Goal: Transaction & Acquisition: Purchase product/service

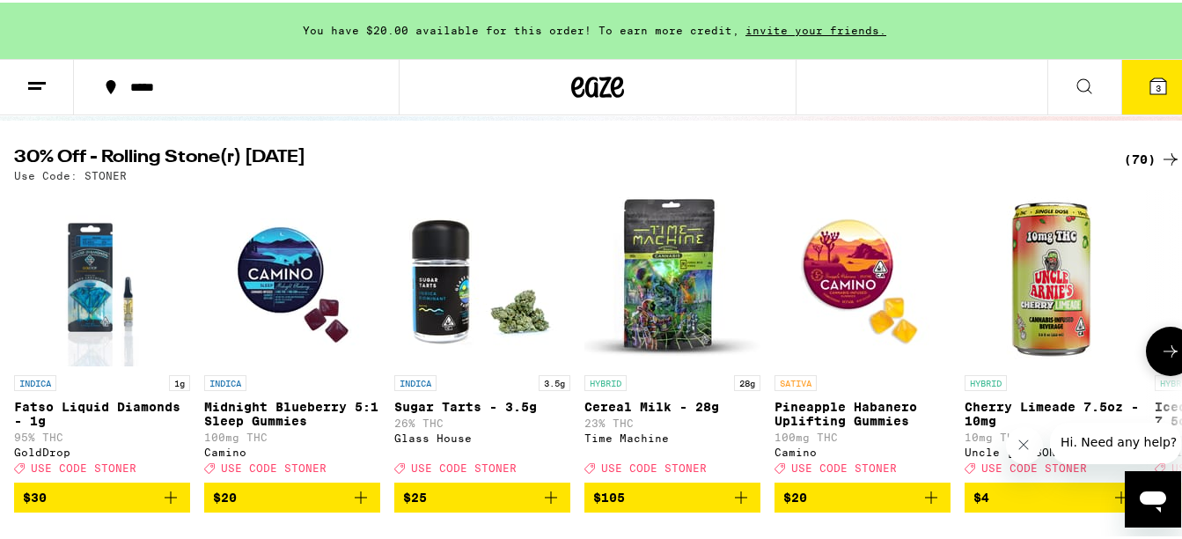
click at [1167, 359] on icon at bounding box center [1170, 348] width 21 height 21
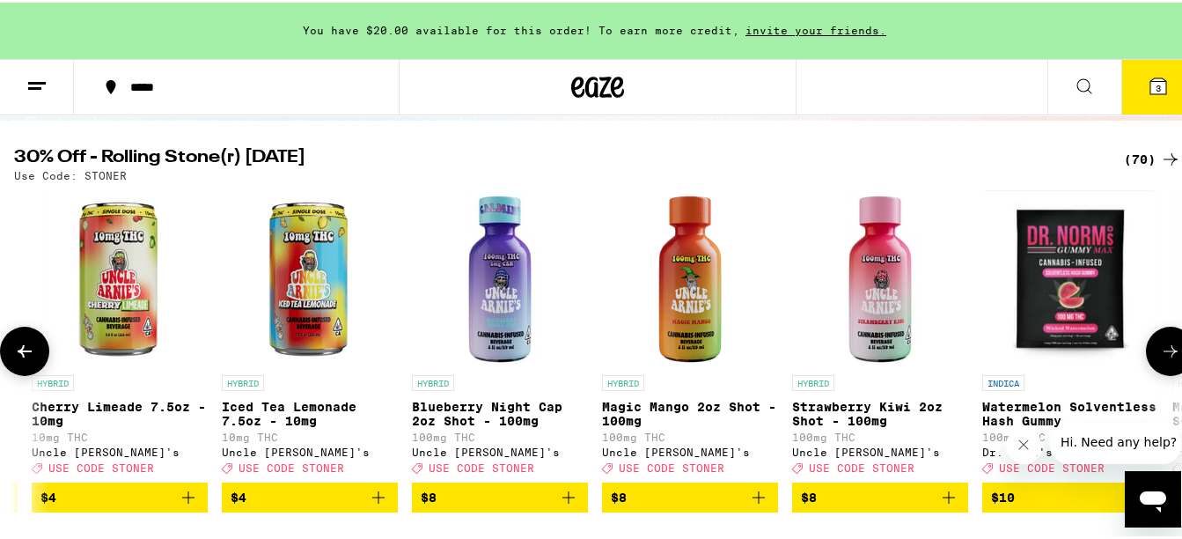
scroll to position [0, 962]
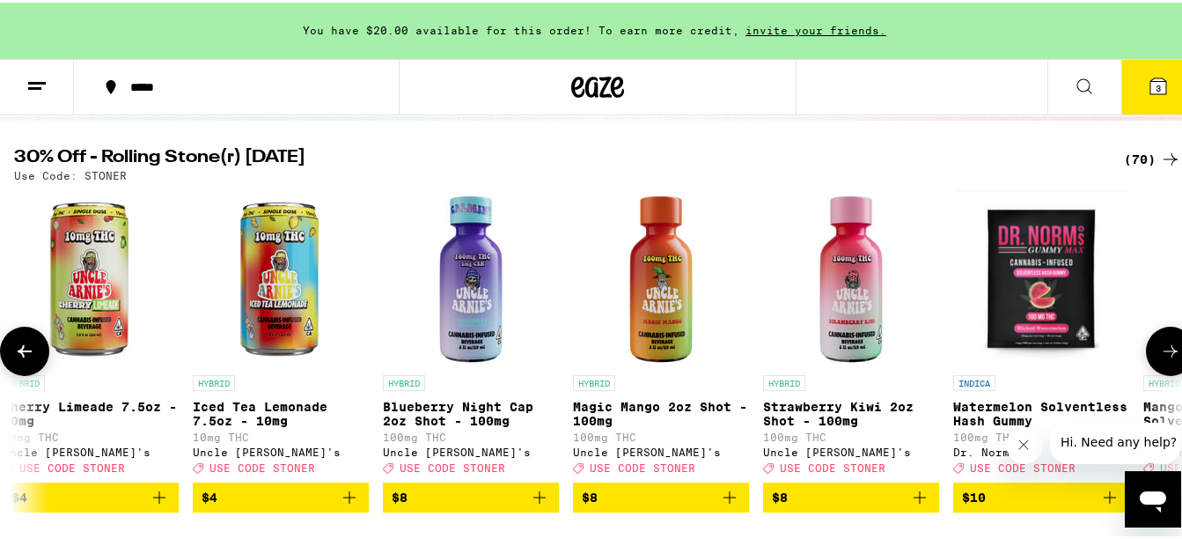
click at [1167, 359] on icon at bounding box center [1170, 348] width 21 height 21
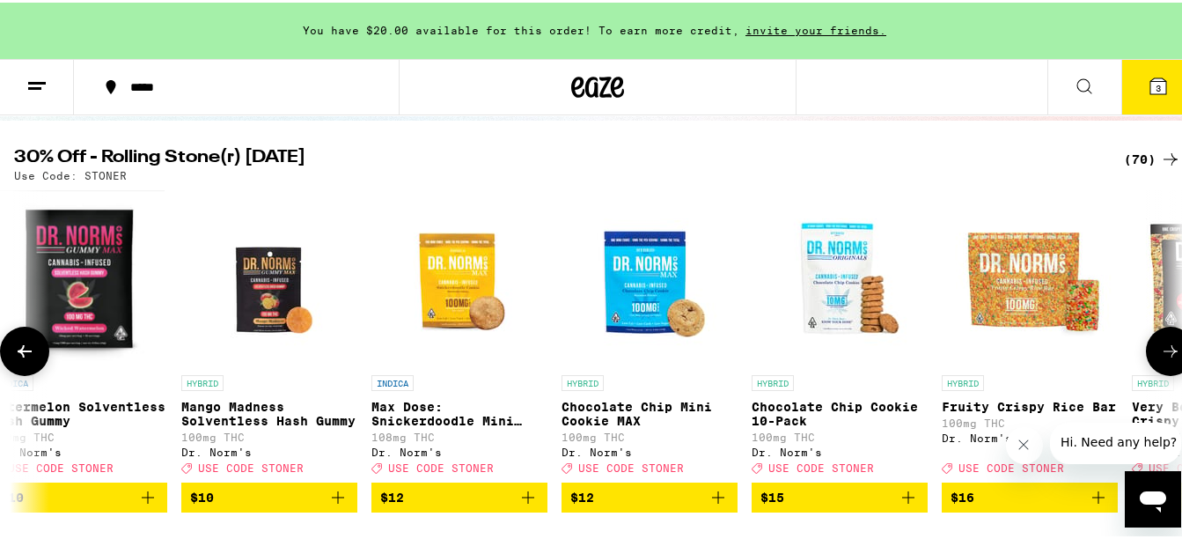
click at [1167, 359] on icon at bounding box center [1170, 348] width 21 height 21
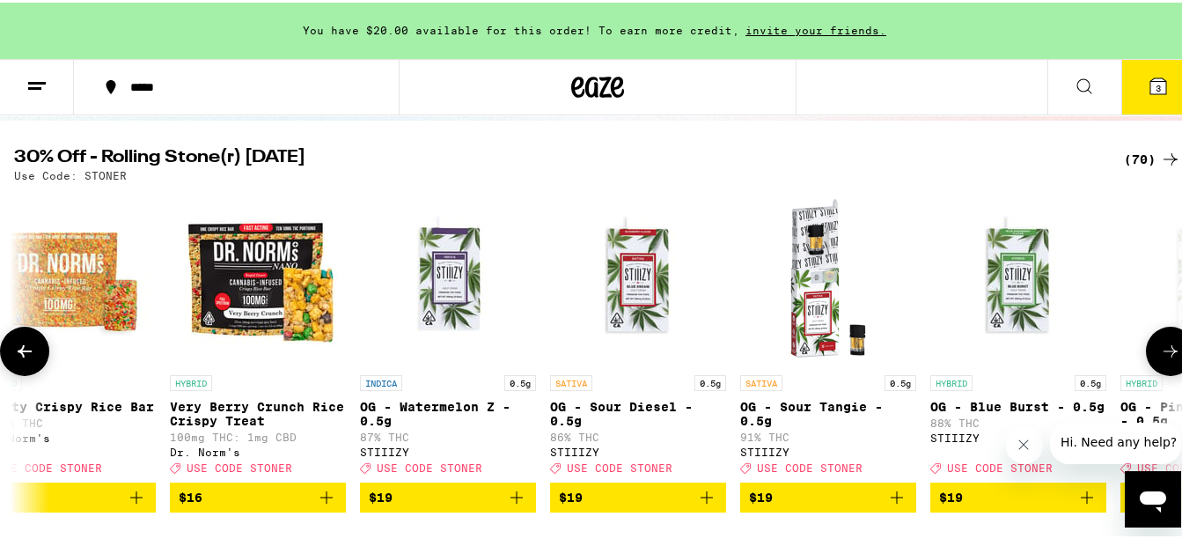
click at [1167, 359] on icon at bounding box center [1170, 348] width 21 height 21
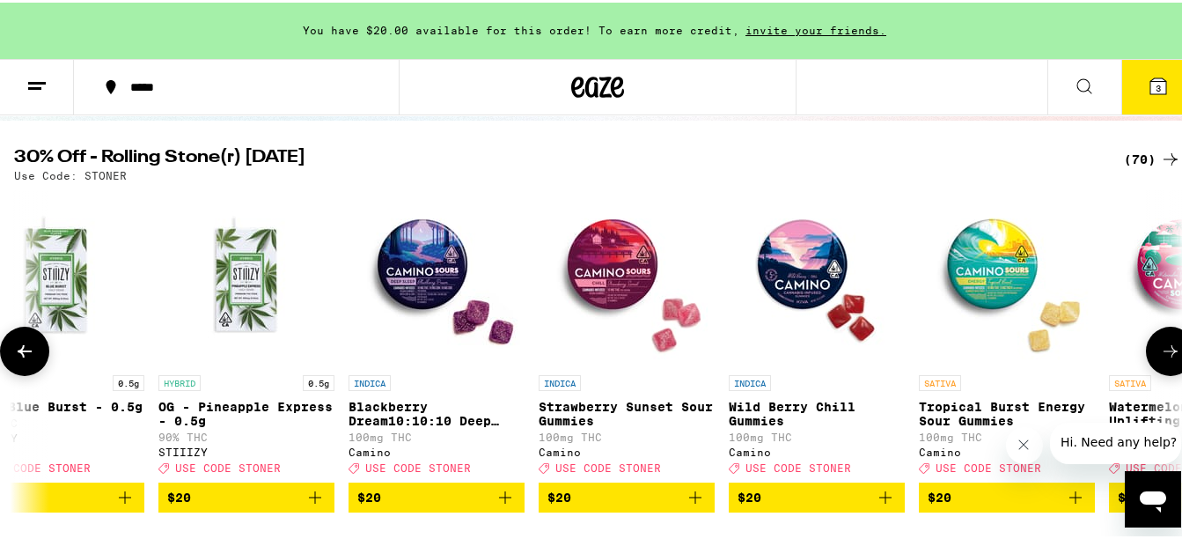
click at [1167, 359] on icon at bounding box center [1170, 348] width 21 height 21
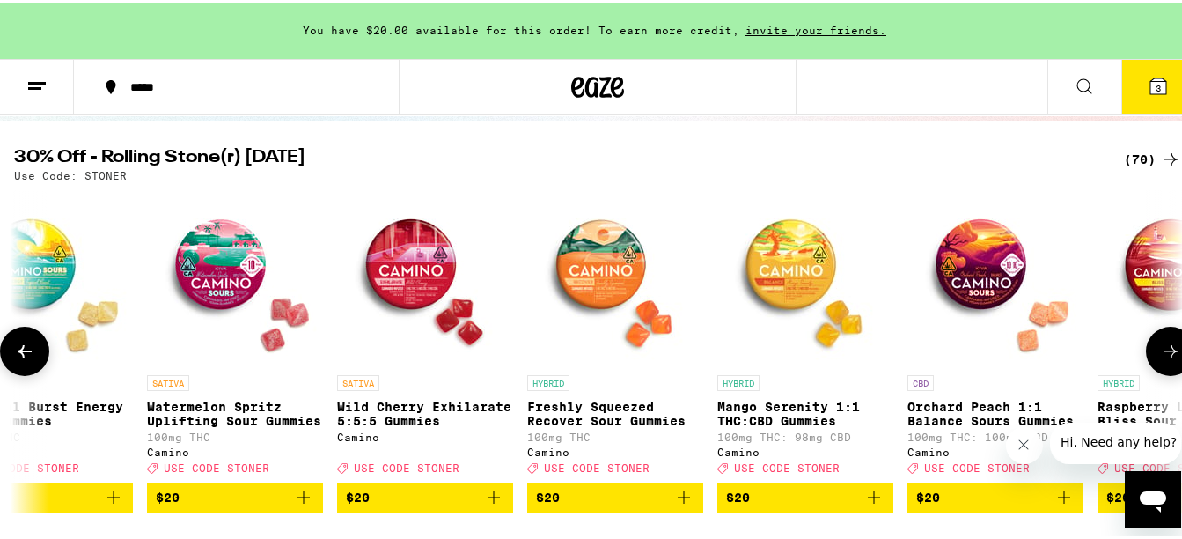
click at [1167, 359] on icon at bounding box center [1170, 348] width 21 height 21
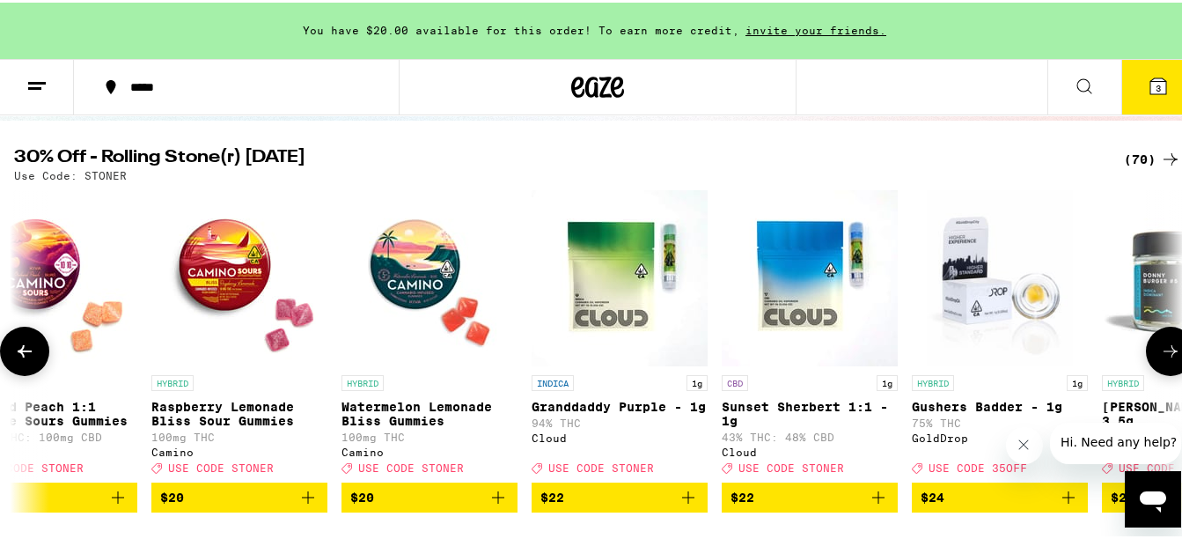
scroll to position [0, 5772]
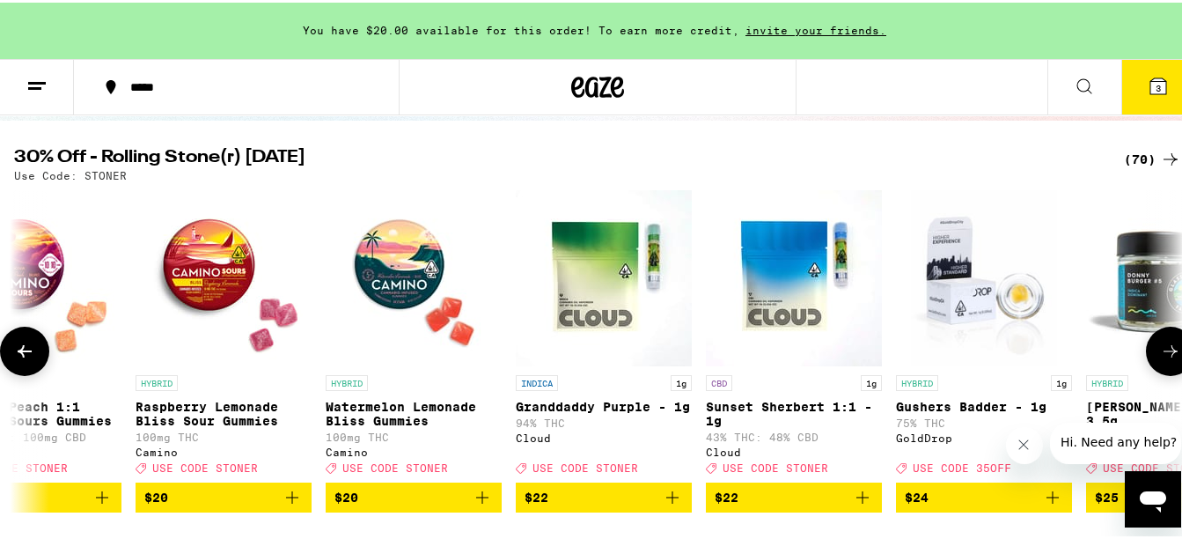
click at [1167, 359] on icon at bounding box center [1170, 348] width 21 height 21
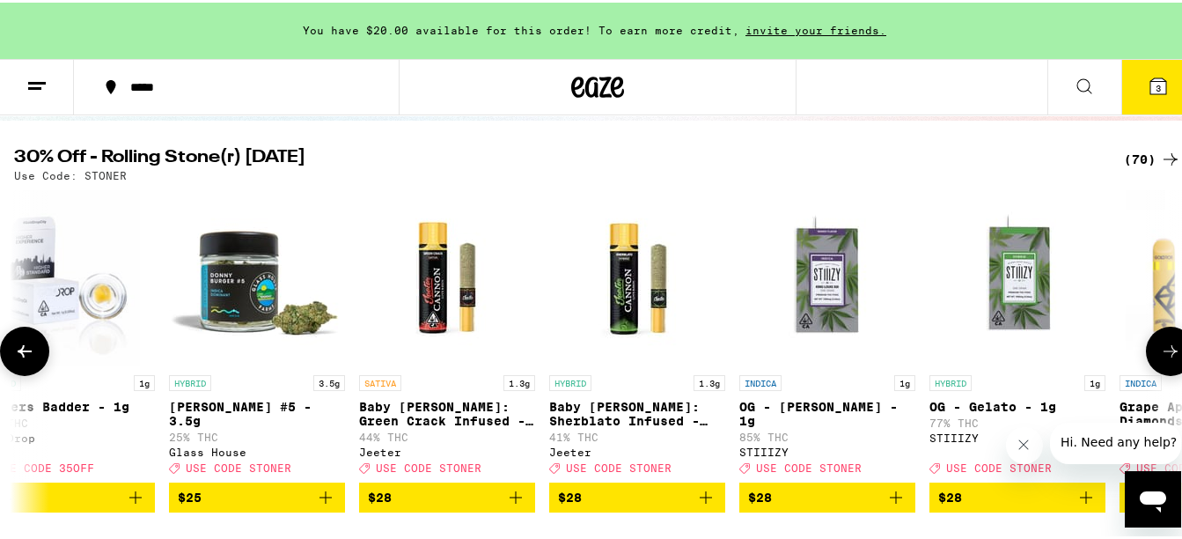
scroll to position [0, 6734]
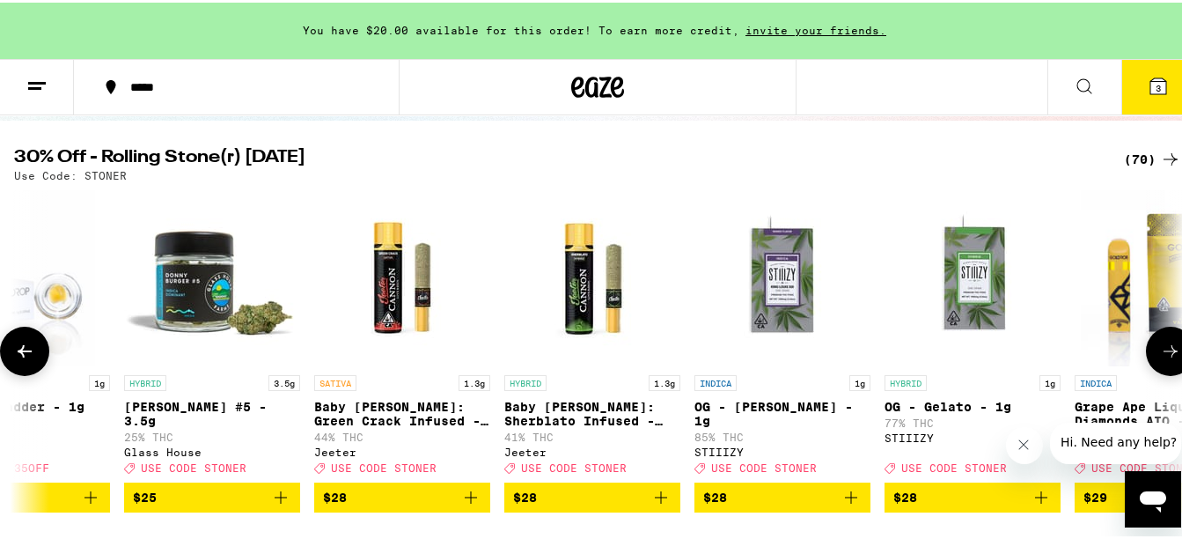
click at [1167, 359] on icon at bounding box center [1170, 348] width 21 height 21
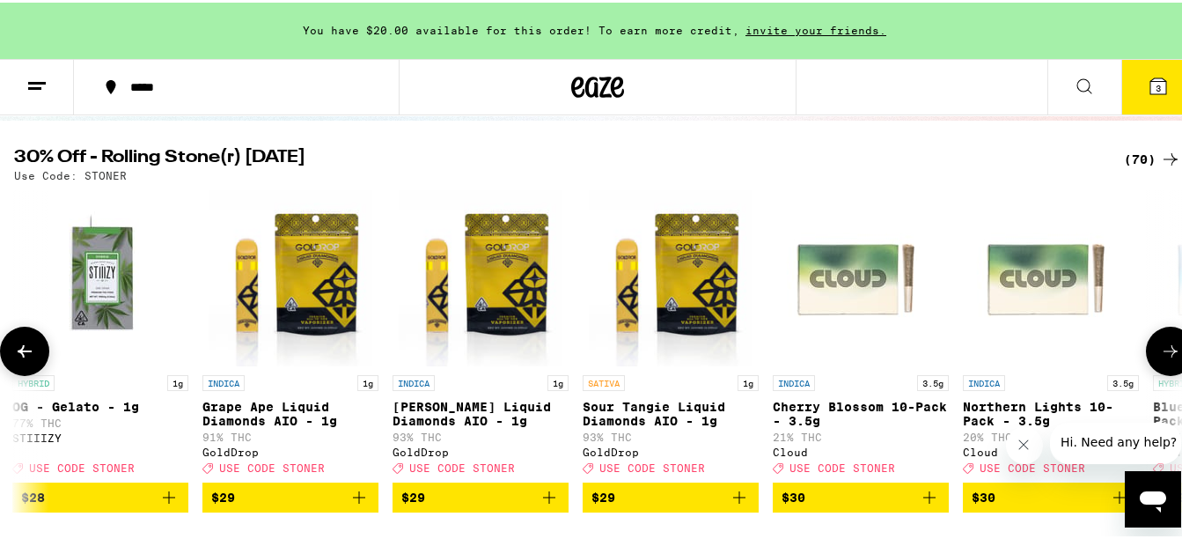
scroll to position [0, 7696]
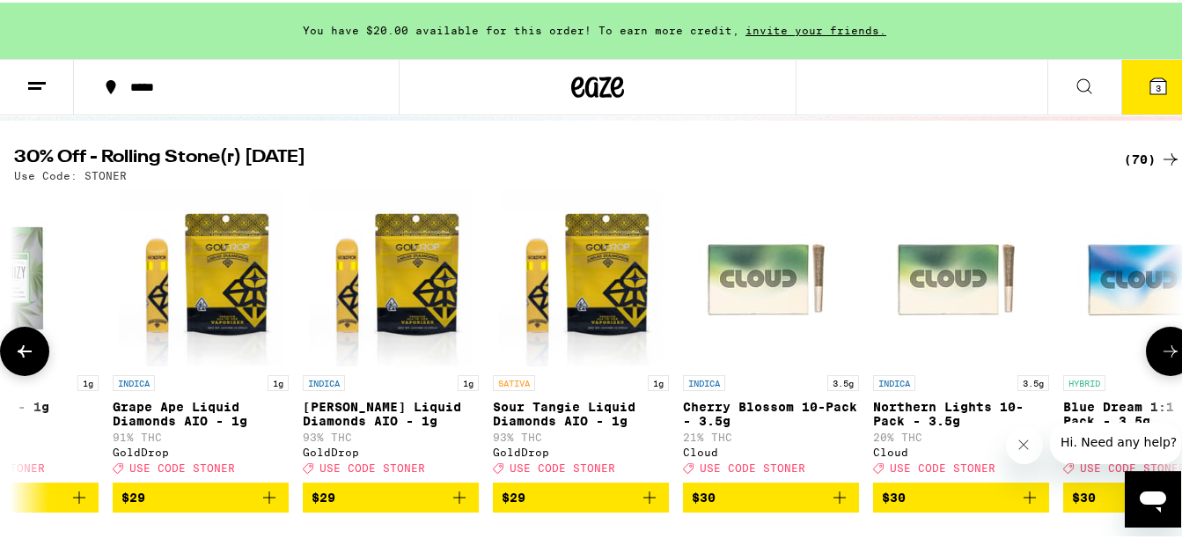
click at [1167, 359] on icon at bounding box center [1170, 348] width 21 height 21
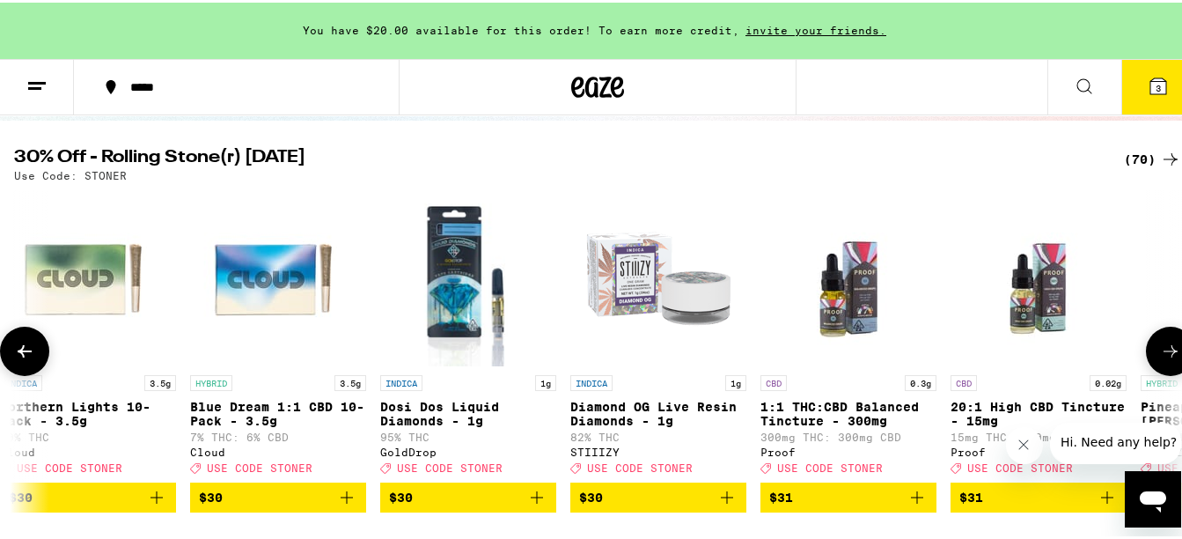
scroll to position [0, 8658]
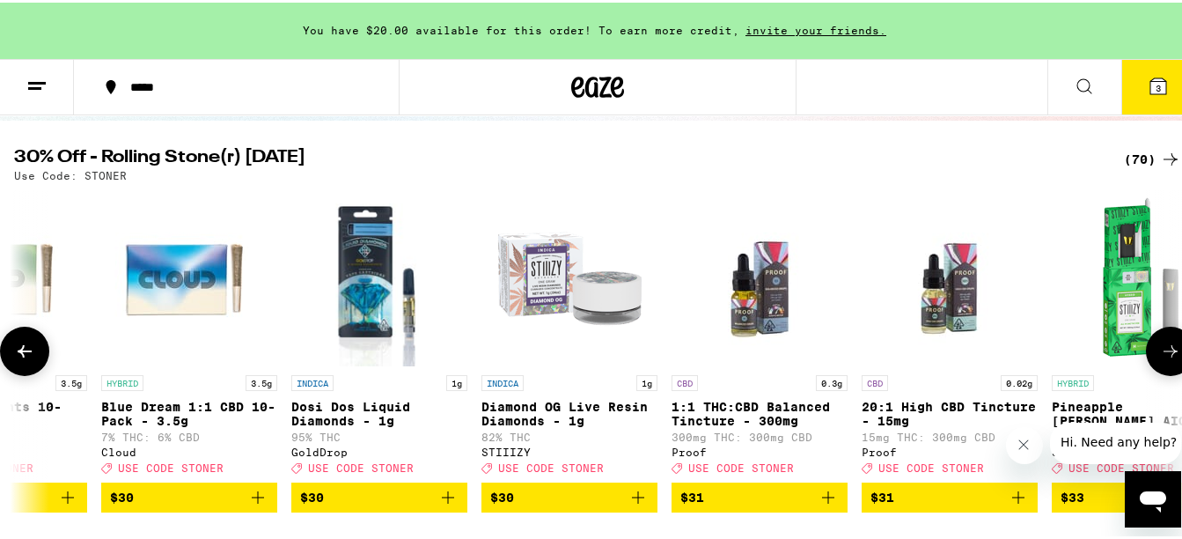
click at [1167, 359] on icon at bounding box center [1170, 348] width 21 height 21
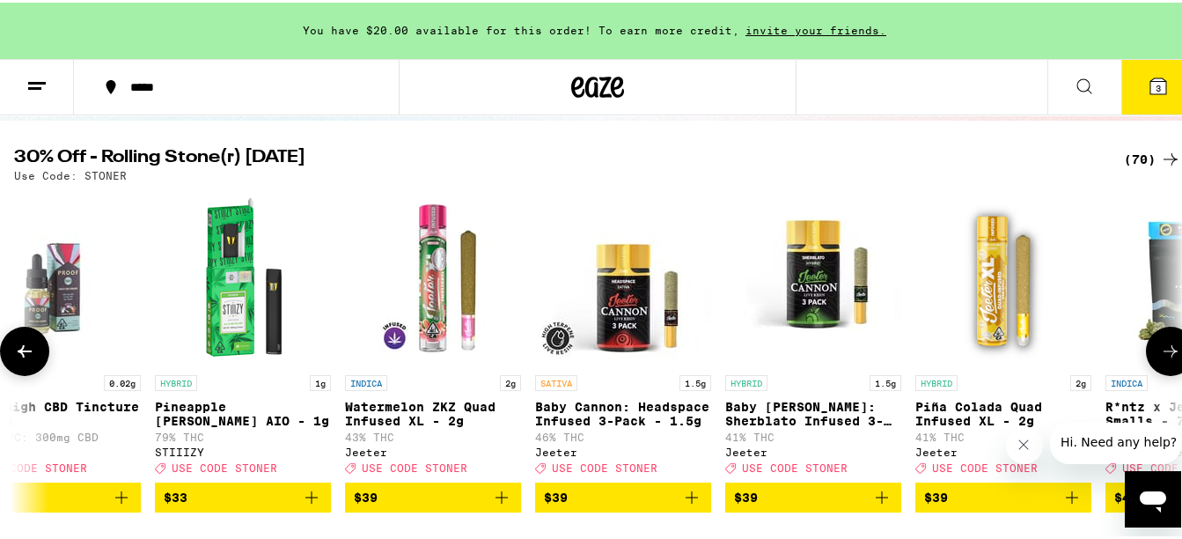
scroll to position [0, 9620]
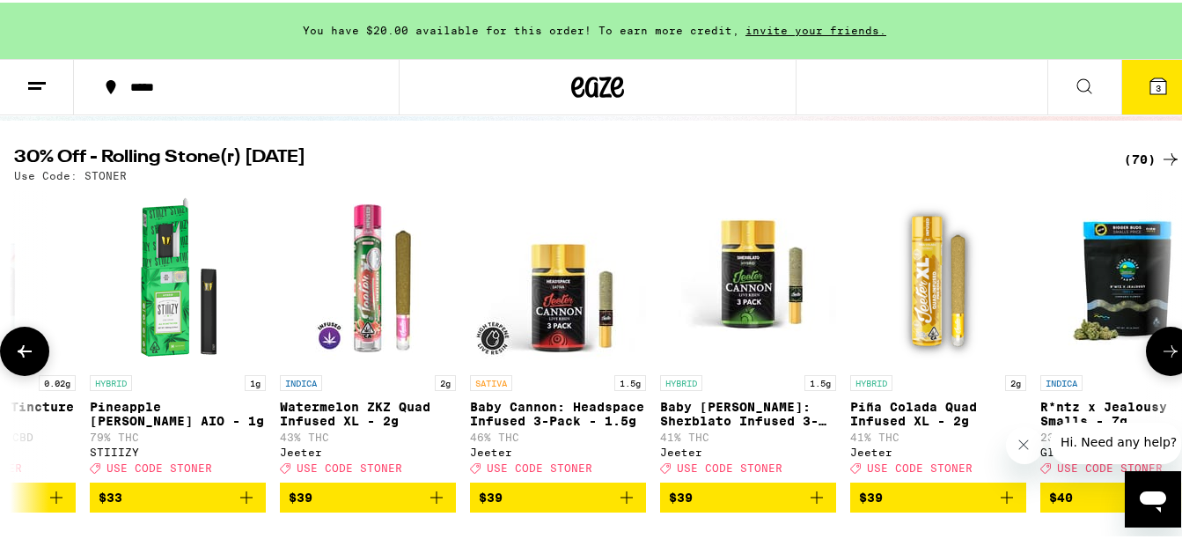
click at [1167, 359] on icon at bounding box center [1170, 348] width 21 height 21
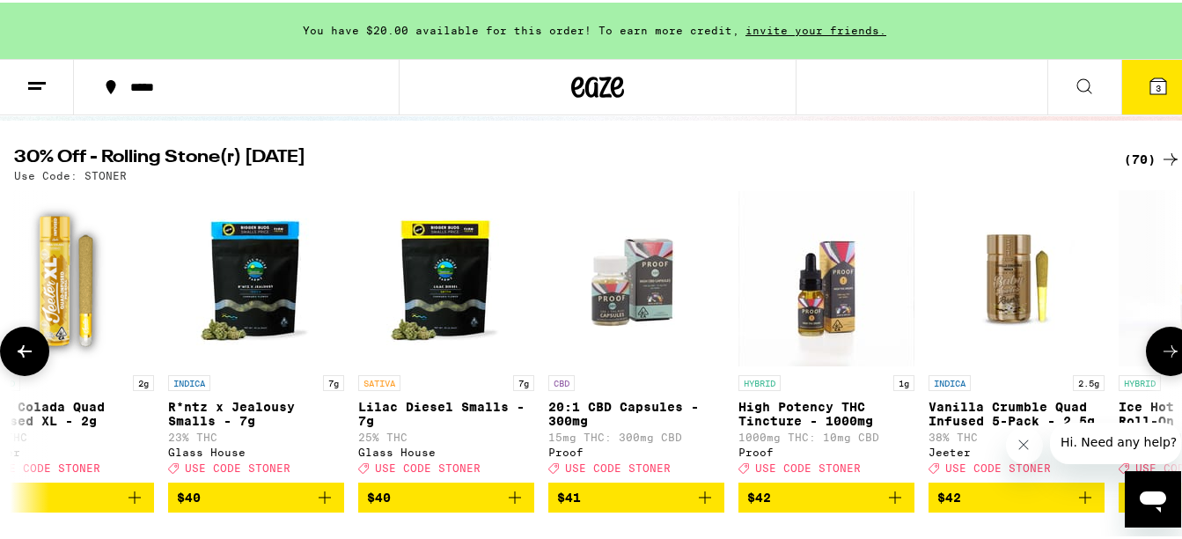
scroll to position [0, 10582]
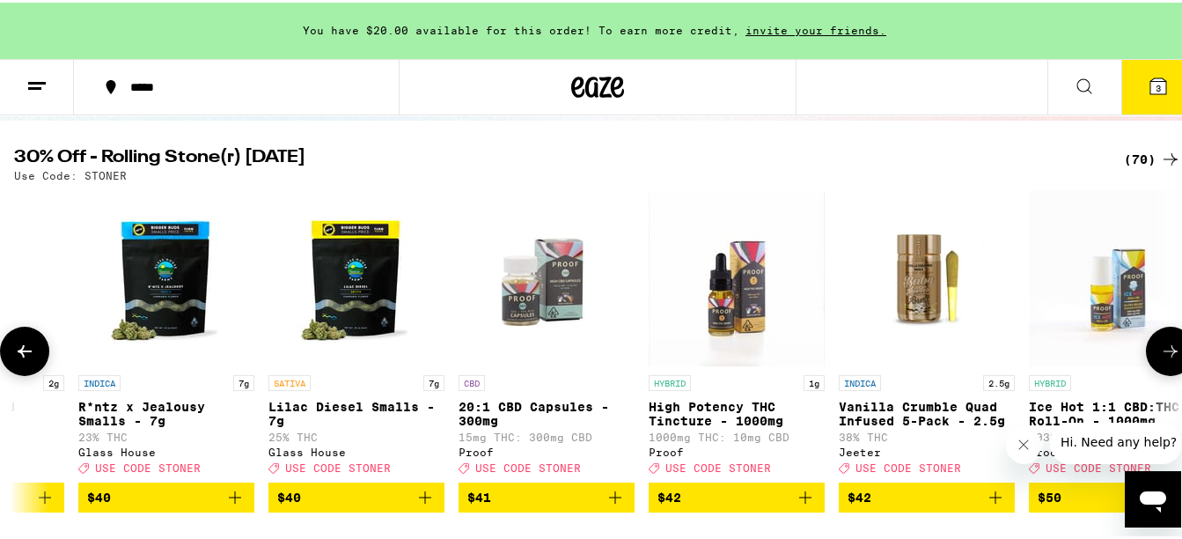
click at [1167, 359] on icon at bounding box center [1170, 348] width 21 height 21
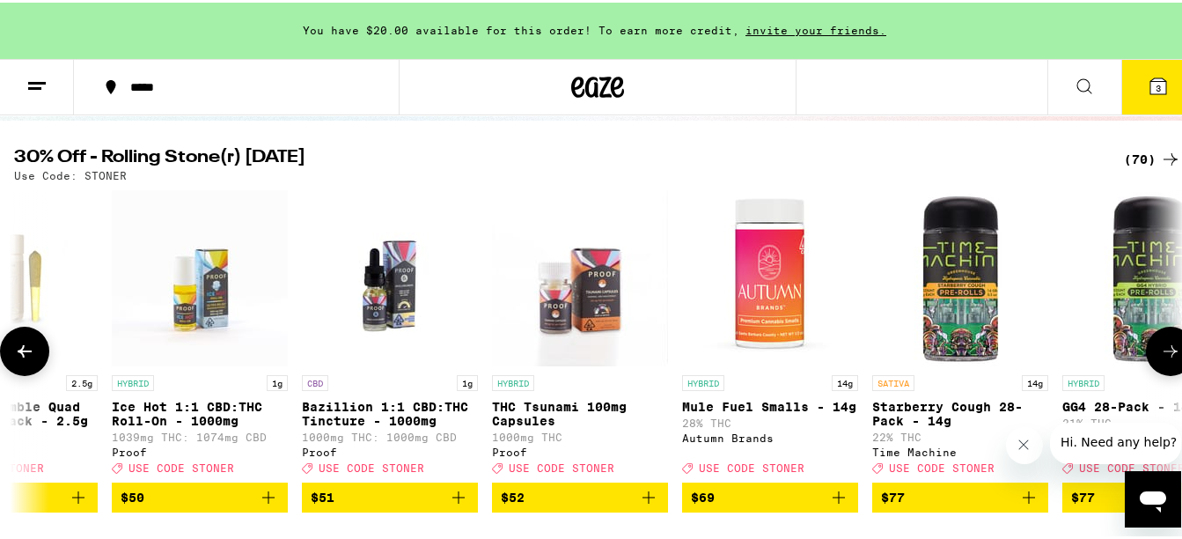
scroll to position [0, 11544]
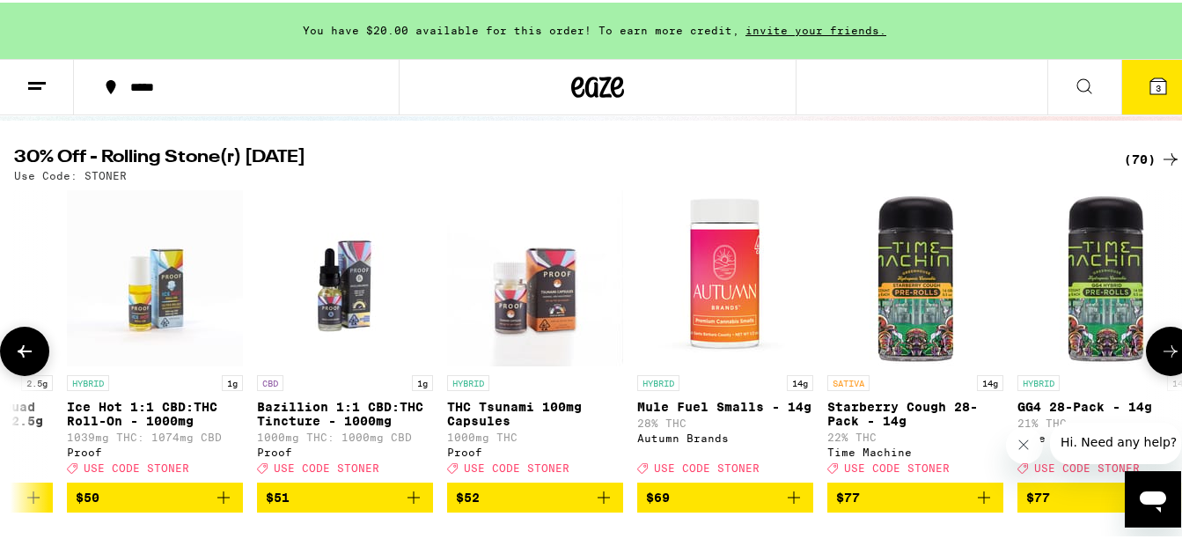
click at [1167, 359] on icon at bounding box center [1170, 348] width 21 height 21
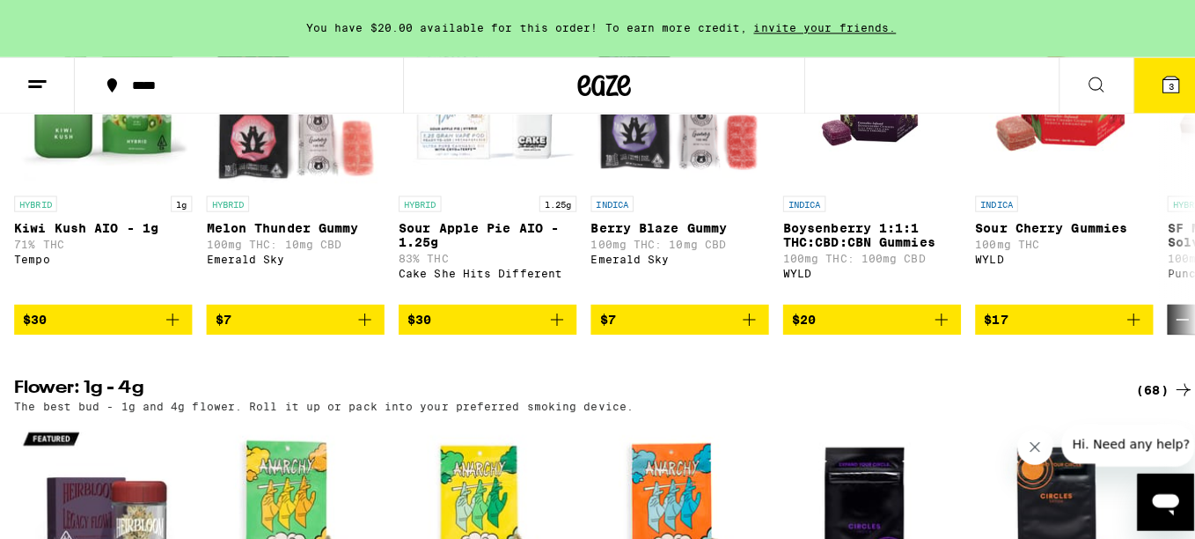
scroll to position [1190, 0]
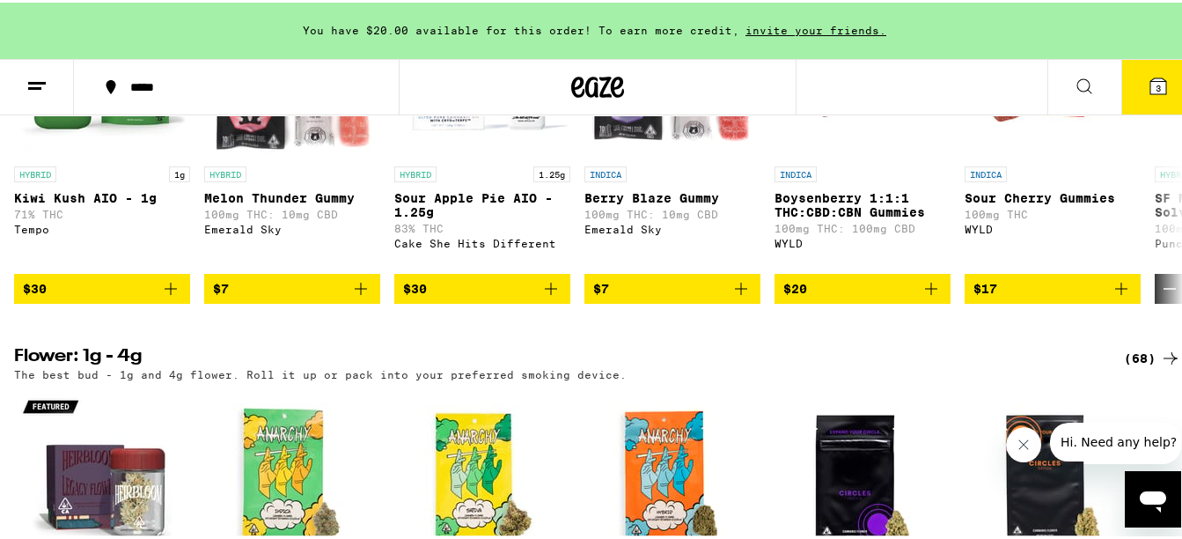
click at [1159, 92] on button "3" at bounding box center [1158, 84] width 74 height 55
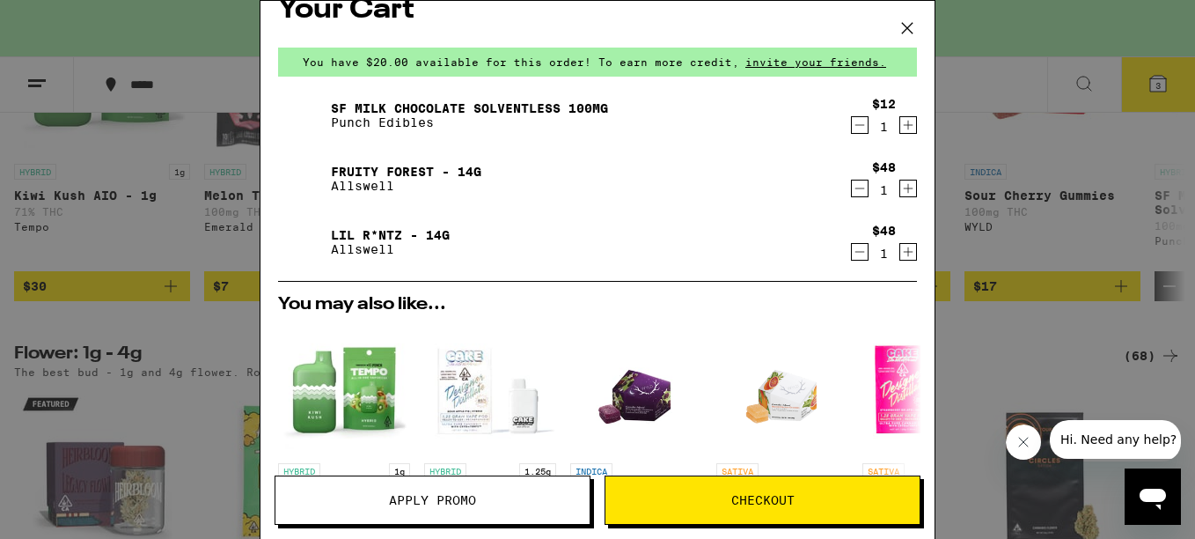
scroll to position [26, 0]
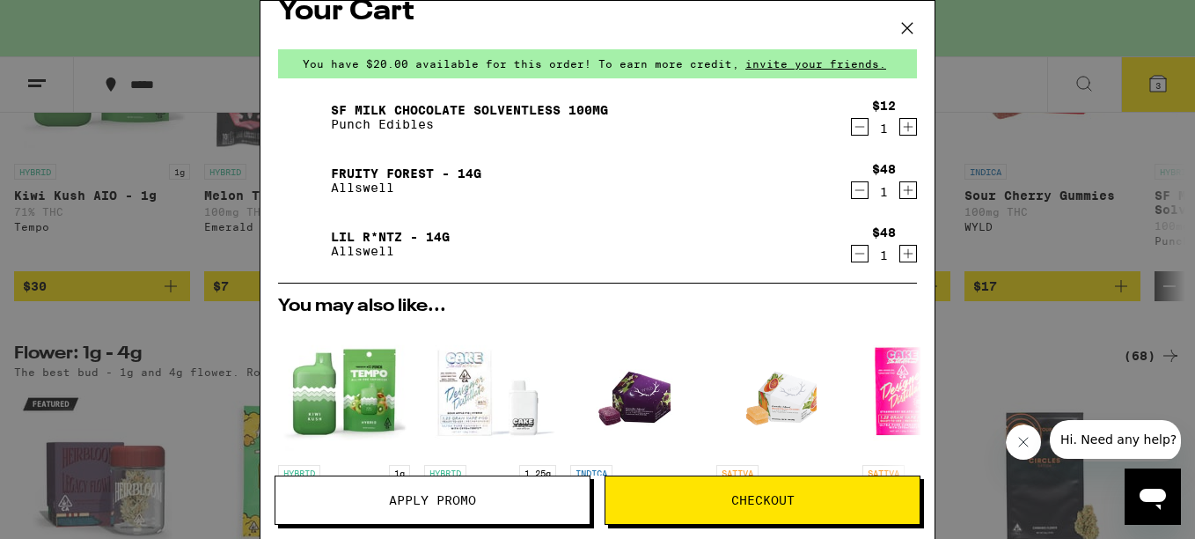
click at [852, 133] on icon "Decrement" at bounding box center [860, 126] width 16 height 21
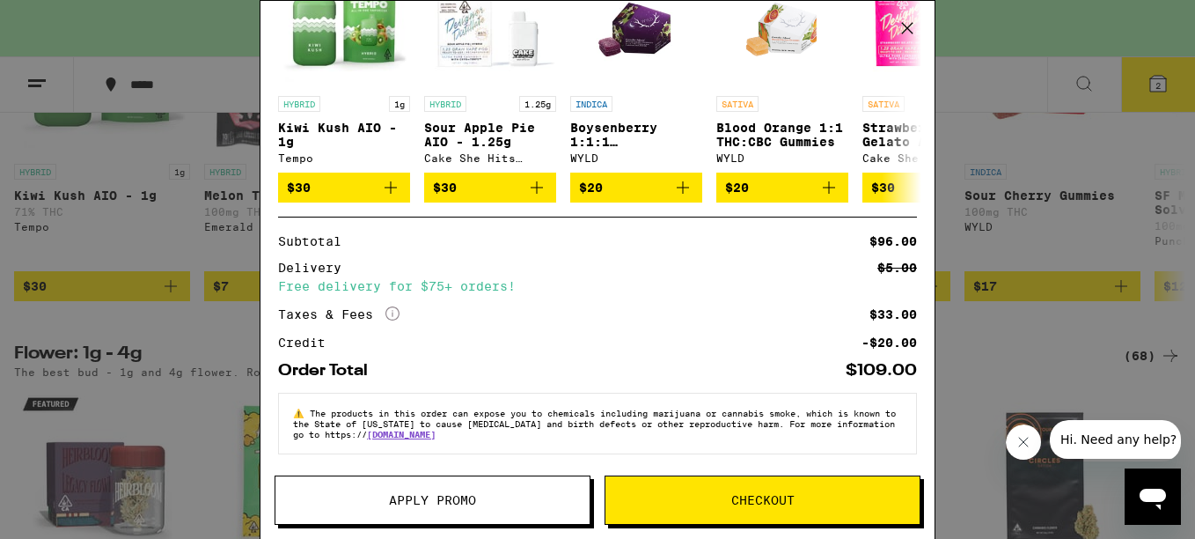
scroll to position [378, 0]
click at [912, 26] on icon at bounding box center [907, 28] width 26 height 26
